Goal: Task Accomplishment & Management: Use online tool/utility

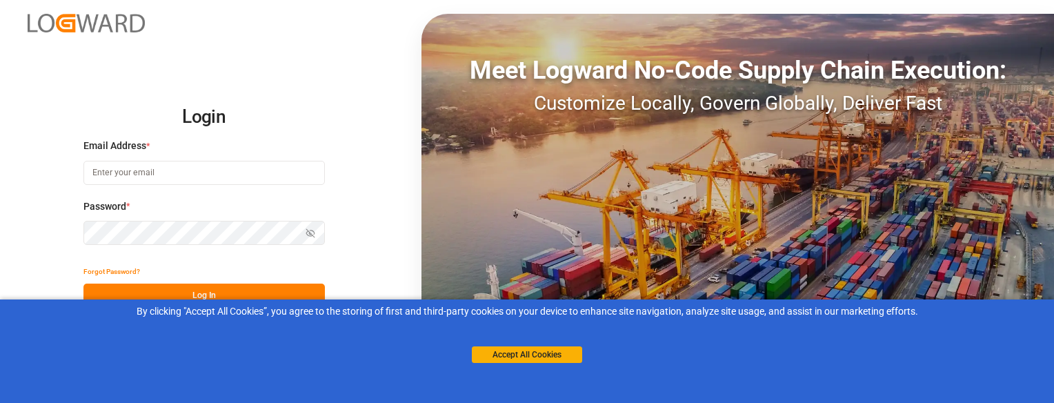
type input "[EMAIL_ADDRESS][DOMAIN_NAME]"
click at [284, 292] on button "Log In" at bounding box center [203, 295] width 241 height 24
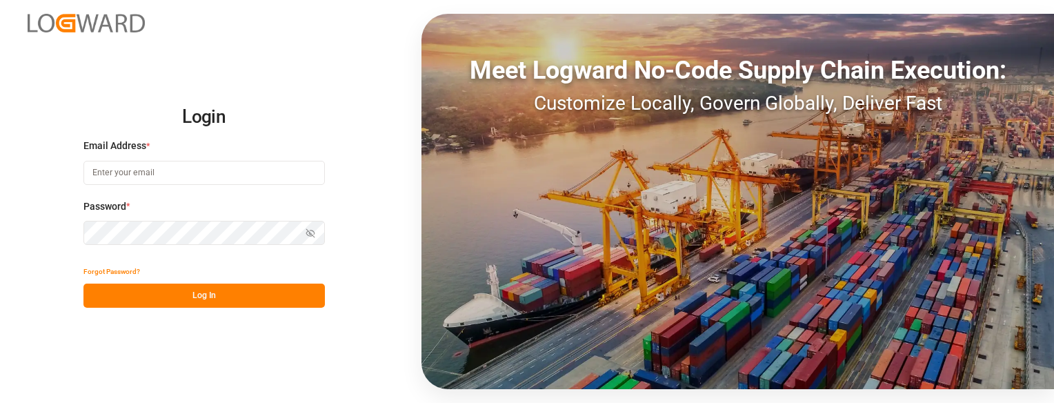
type input "[EMAIL_ADDRESS][DOMAIN_NAME]"
click at [268, 294] on button "Log In" at bounding box center [203, 295] width 241 height 24
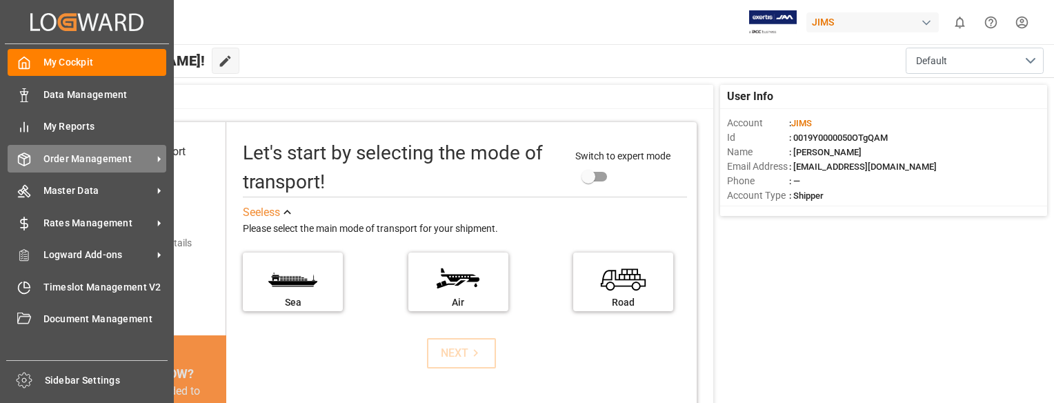
click at [43, 156] on span "Order Management" at bounding box center [97, 159] width 109 height 14
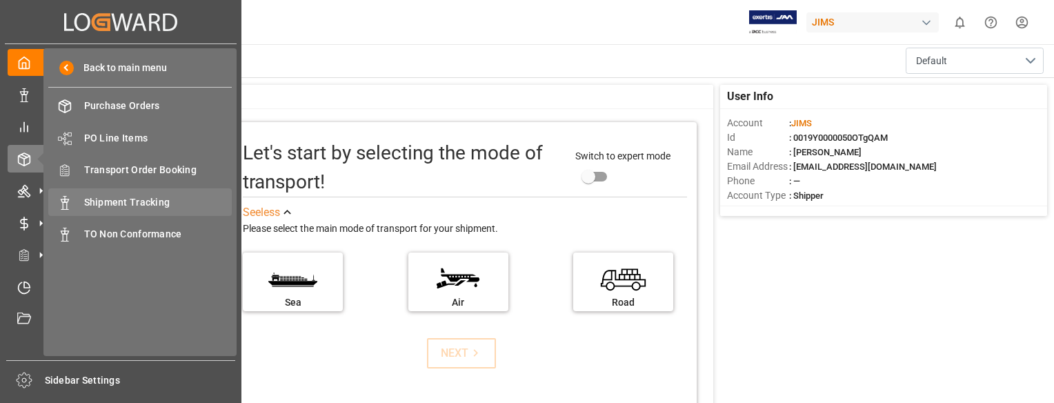
click at [97, 197] on span "Shipment Tracking" at bounding box center [158, 202] width 148 height 14
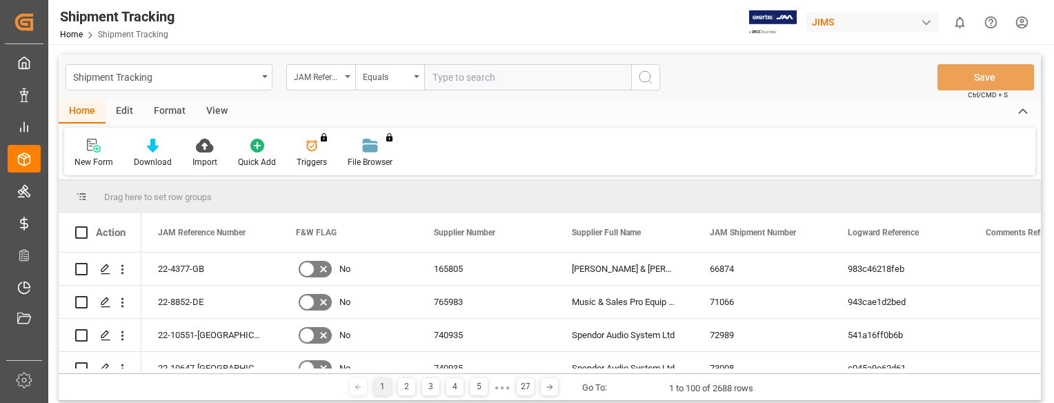
paste input "22-10635-VN"
type input "22-10635-VN"
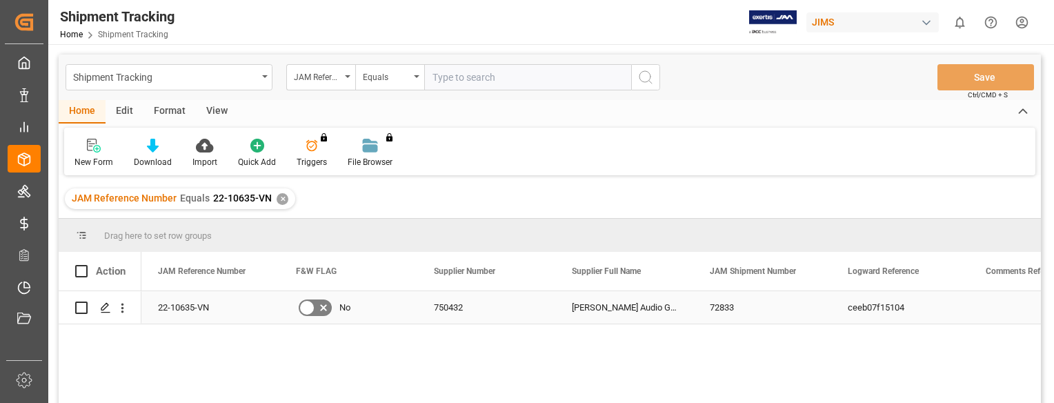
click at [177, 310] on div "22-10635-VN" at bounding box center [210, 307] width 138 height 32
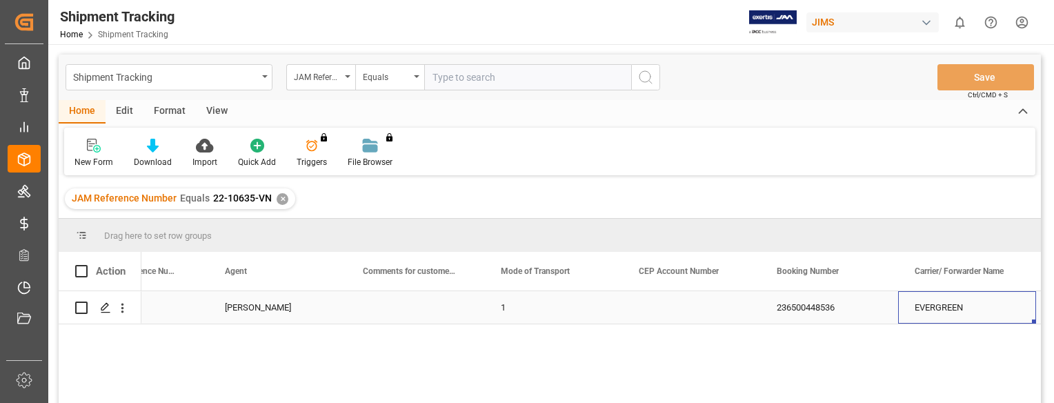
scroll to position [0, 1588]
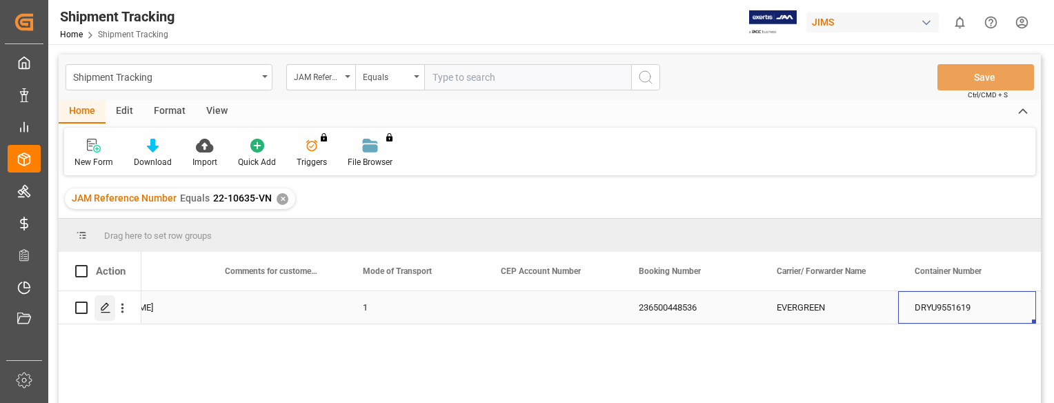
click at [99, 307] on div "Press SPACE to select this row." at bounding box center [104, 308] width 21 height 26
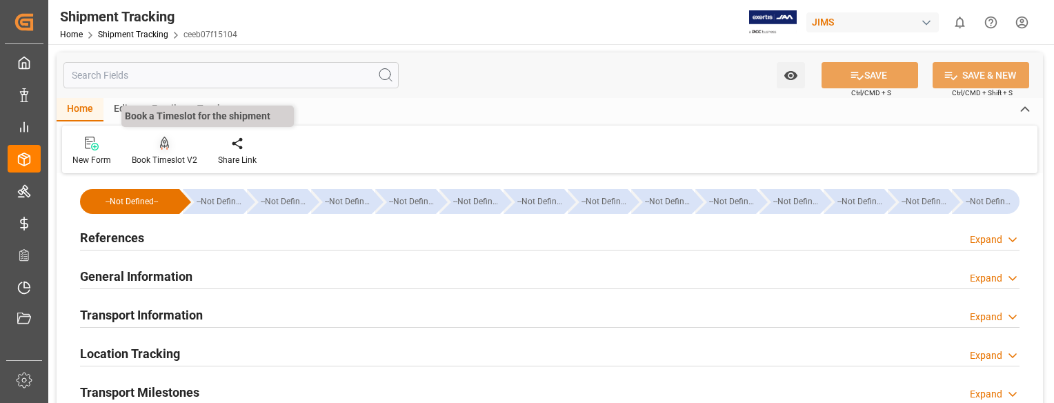
click at [162, 143] on icon at bounding box center [165, 143] width 10 height 12
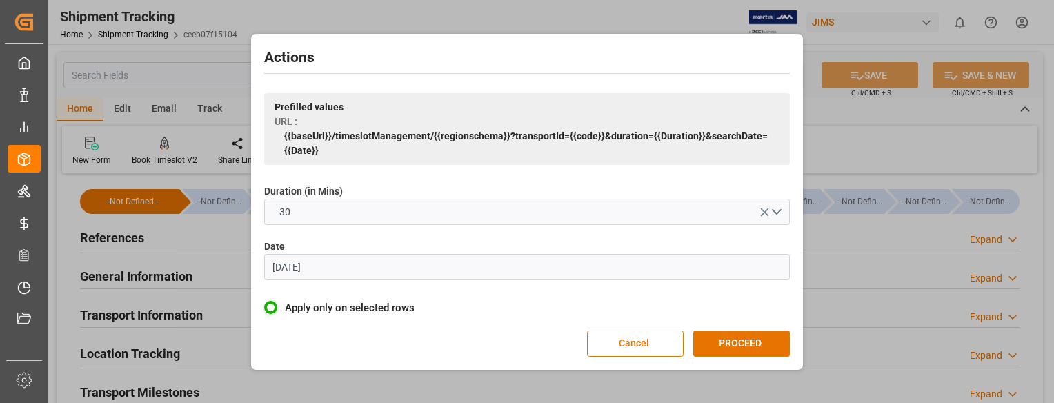
click at [366, 267] on input "[DATE]" at bounding box center [527, 267] width 526 height 26
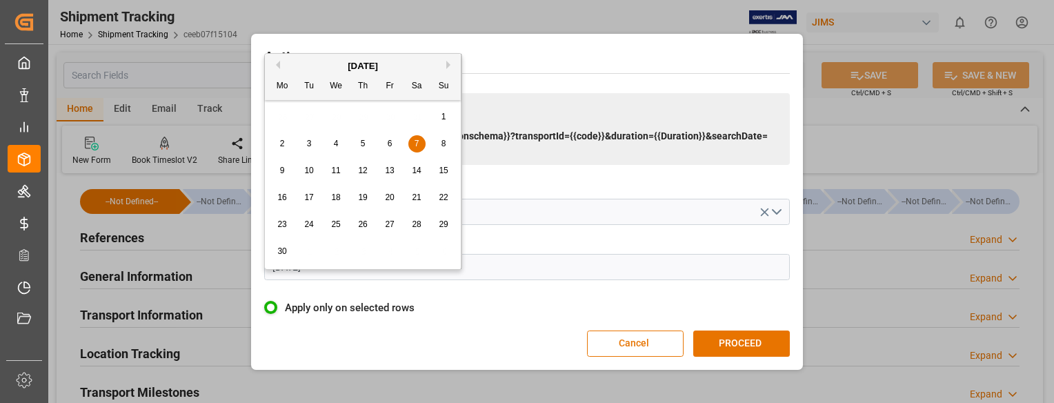
click at [451, 61] on button "Next Month" at bounding box center [450, 65] width 8 height 8
click at [447, 63] on button "Next Month" at bounding box center [450, 65] width 8 height 8
click at [448, 67] on button "Next Month" at bounding box center [450, 65] width 8 height 8
click at [337, 116] on span "1" at bounding box center [336, 117] width 5 height 10
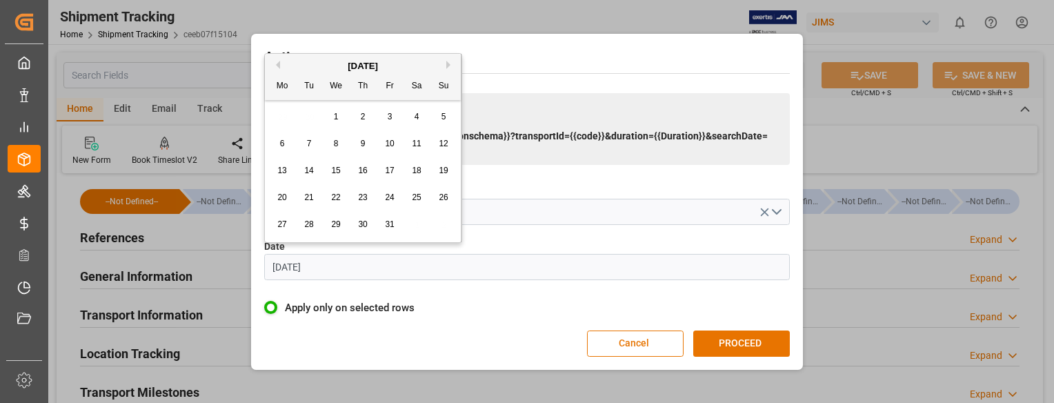
type input "[DATE]"
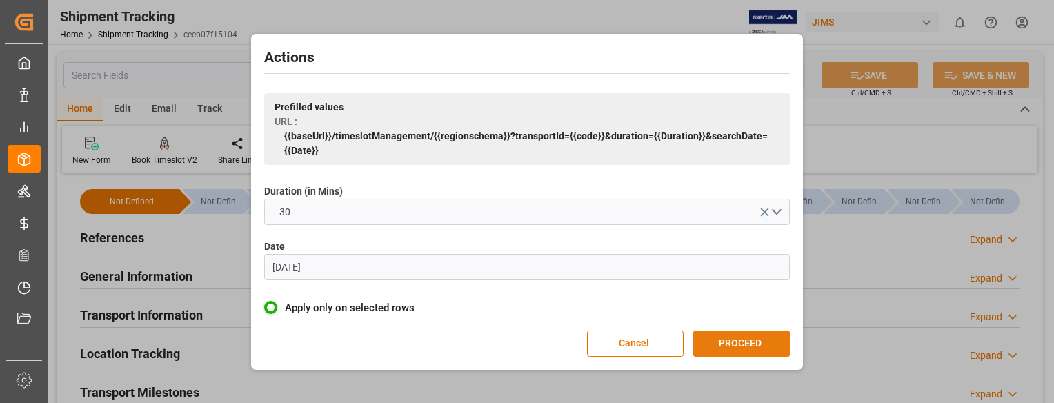
click at [752, 346] on button "PROCEED" at bounding box center [741, 343] width 97 height 26
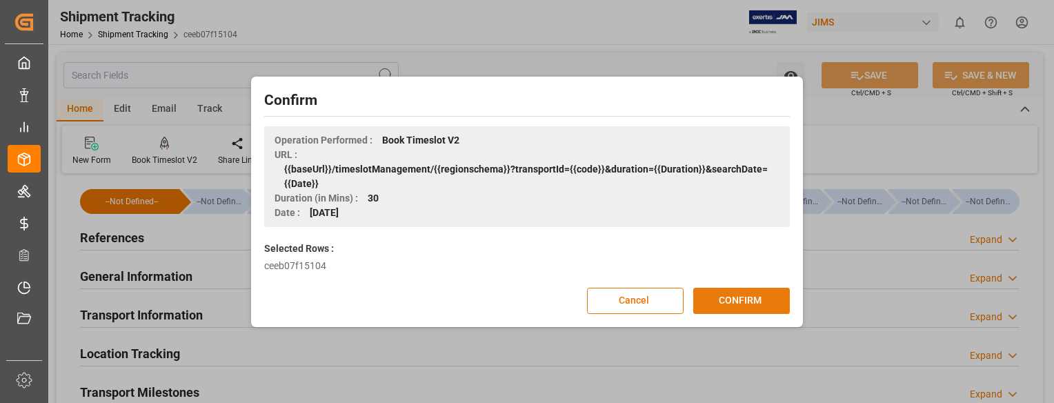
click at [759, 305] on button "CONFIRM" at bounding box center [741, 301] width 97 height 26
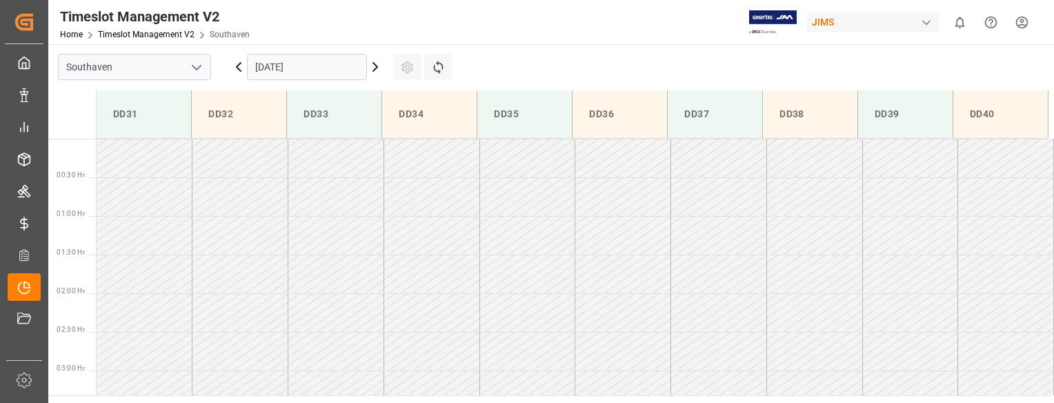
scroll to position [532, 0]
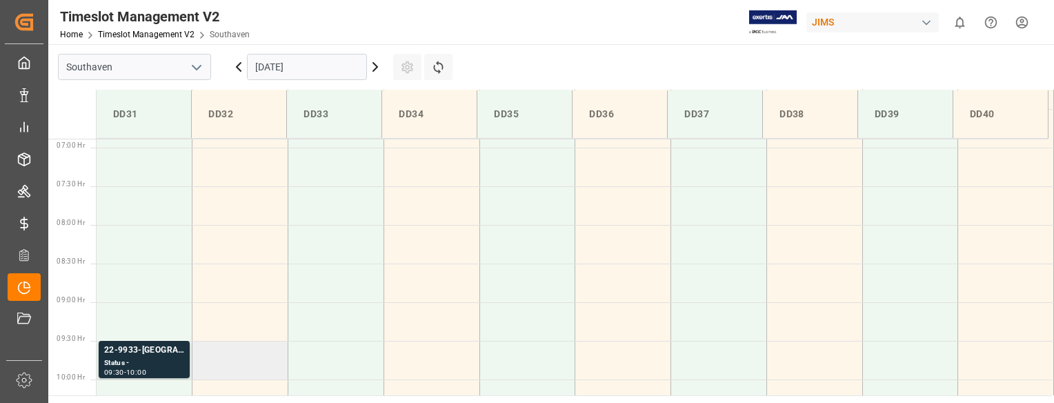
click at [237, 350] on td at bounding box center [240, 360] width 96 height 39
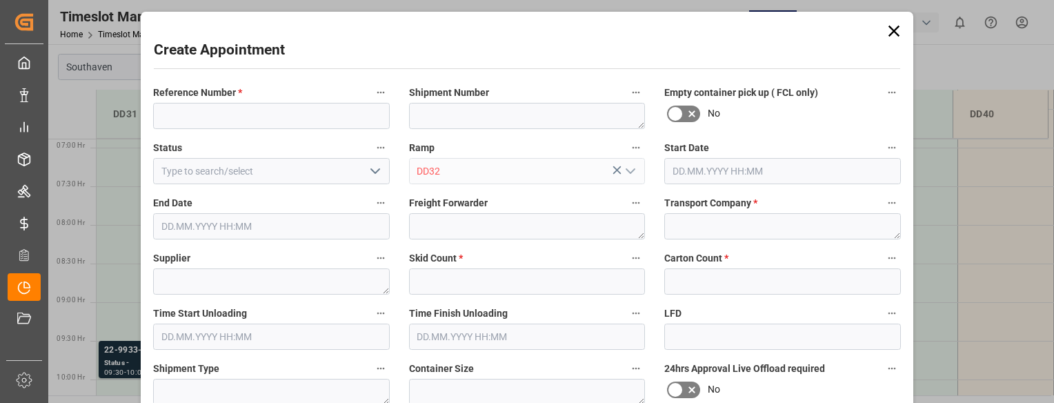
type input "01.10.2025 09:30"
type input "01.10.2025 10:00"
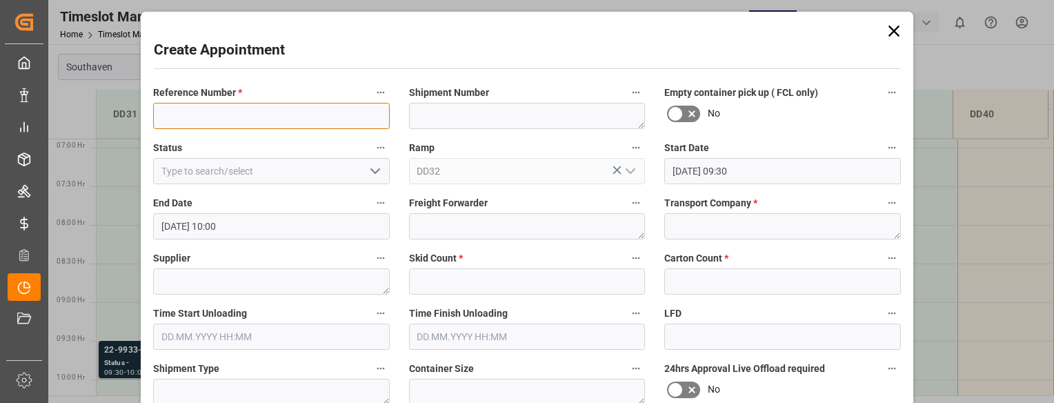
click at [280, 117] on input at bounding box center [271, 116] width 237 height 26
paste input "22-10635-VN"
type input "22-10635-VN"
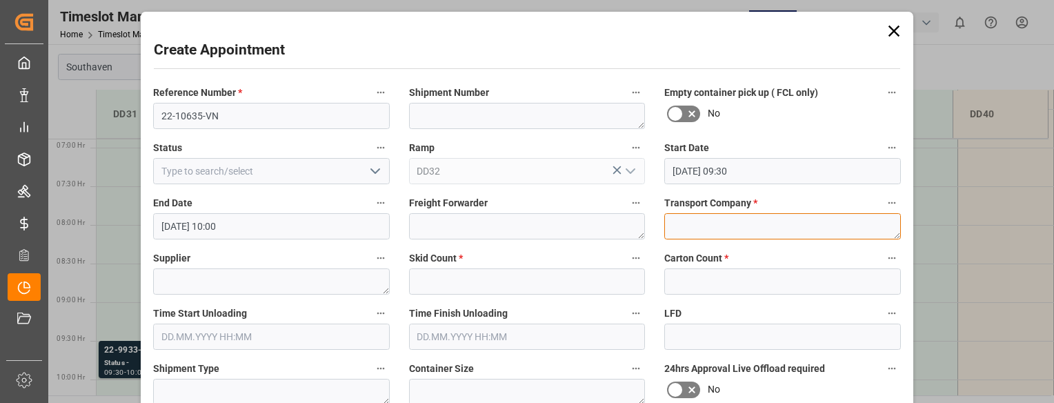
click at [693, 236] on textarea at bounding box center [782, 226] width 237 height 26
type textarea "Mainstream"
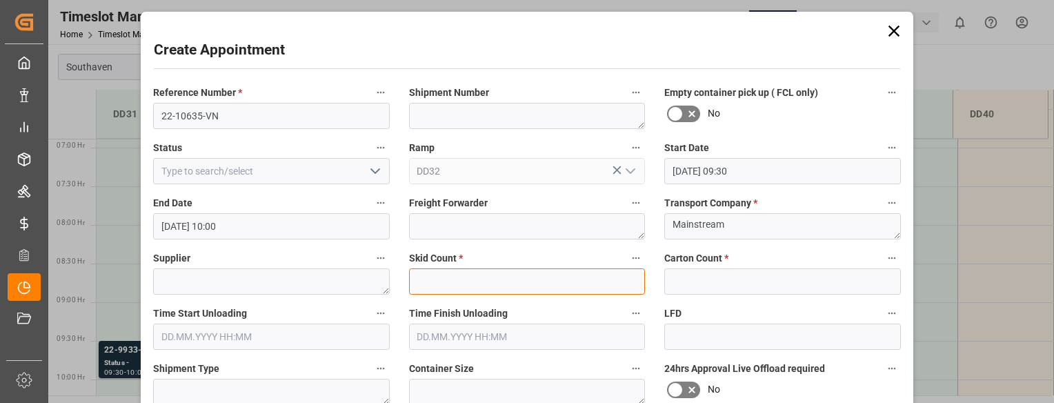
click at [562, 279] on input "text" at bounding box center [527, 281] width 237 height 26
type input "0"
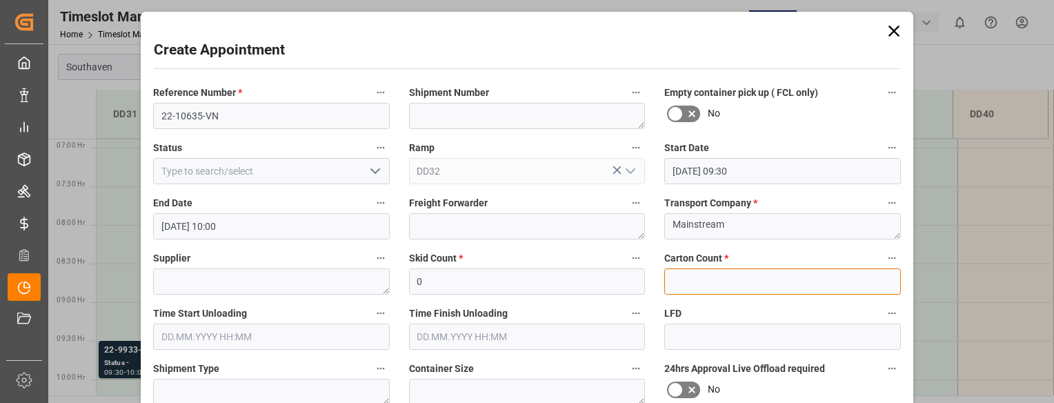
click at [734, 285] on input "text" at bounding box center [782, 281] width 237 height 26
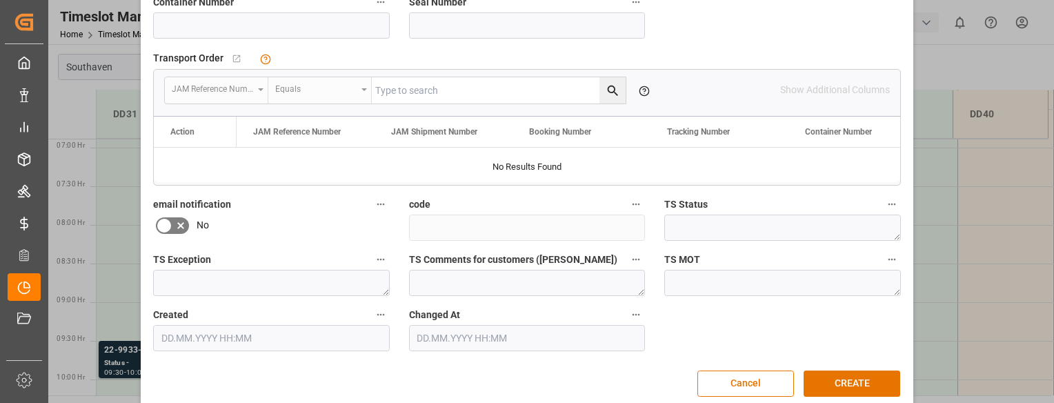
scroll to position [423, 0]
type input "0"
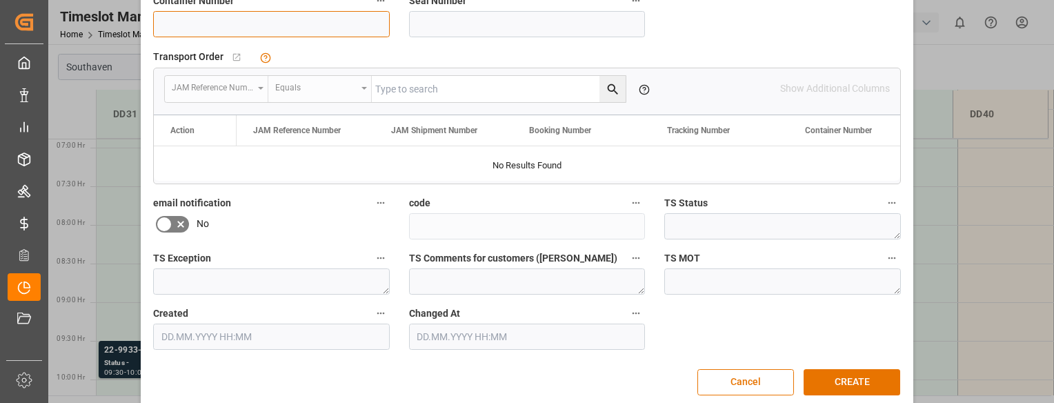
click at [173, 30] on input at bounding box center [271, 24] width 237 height 26
type input "dryu9551619"
click at [832, 378] on button "CREATE" at bounding box center [851, 382] width 97 height 26
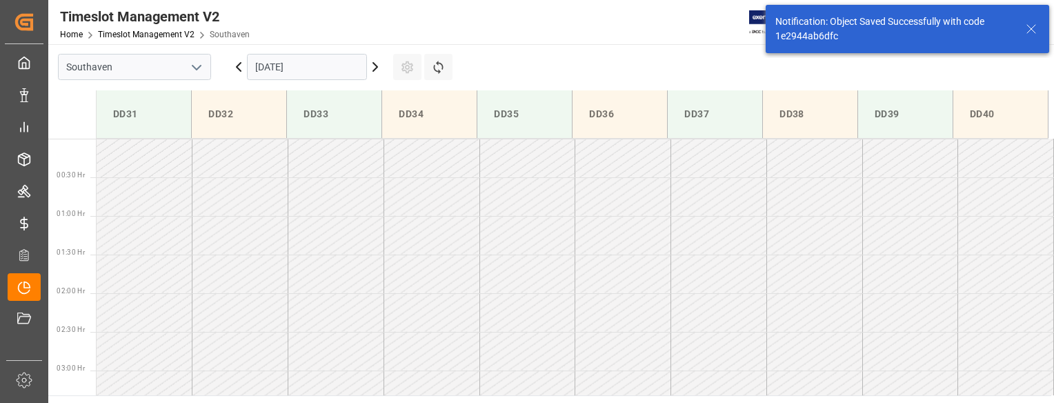
scroll to position [609, 0]
